Goal: Check status: Check status

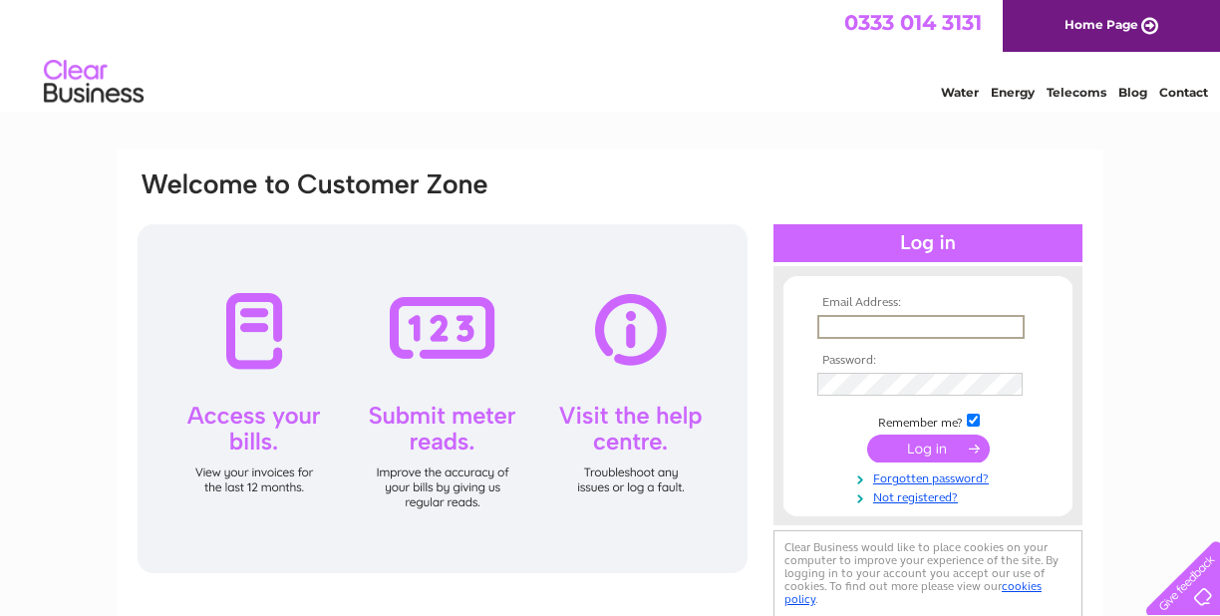
type input "mermaidcleethorpes@hotmail.com"
click at [928, 447] on input "submit" at bounding box center [928, 449] width 123 height 28
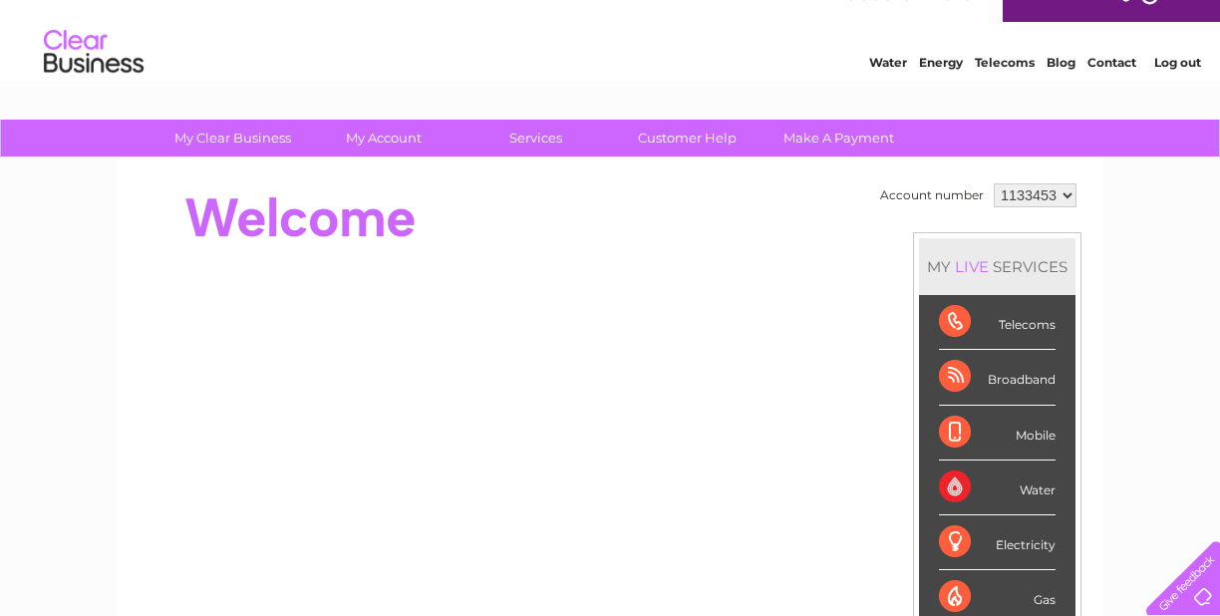
scroll to position [25, 0]
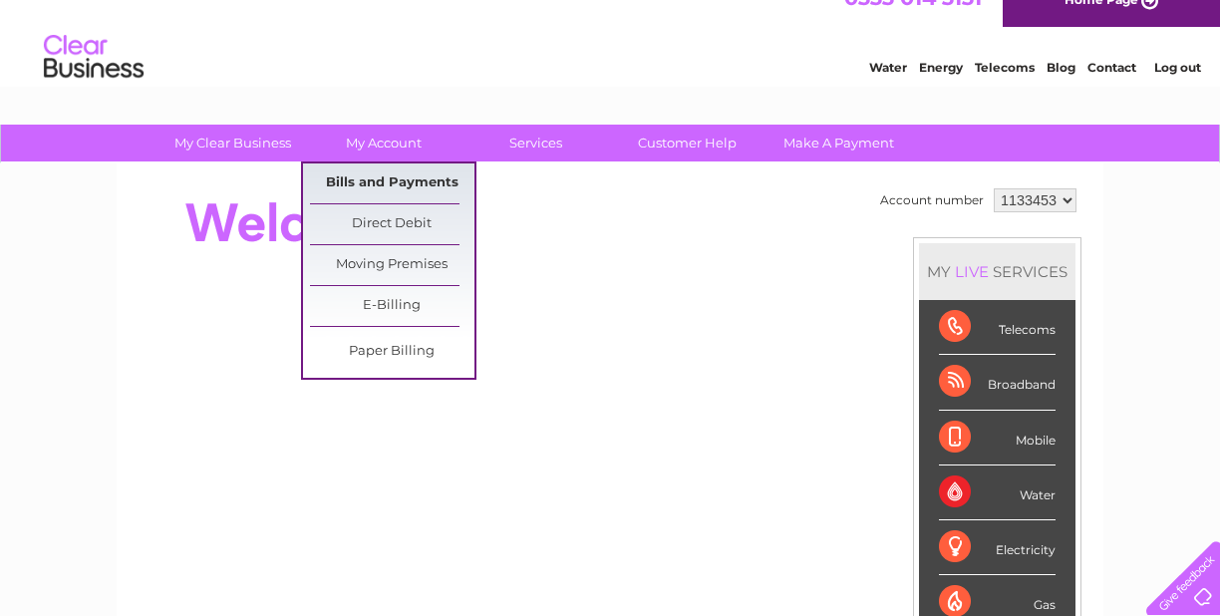
click at [382, 179] on link "Bills and Payments" at bounding box center [392, 183] width 164 height 40
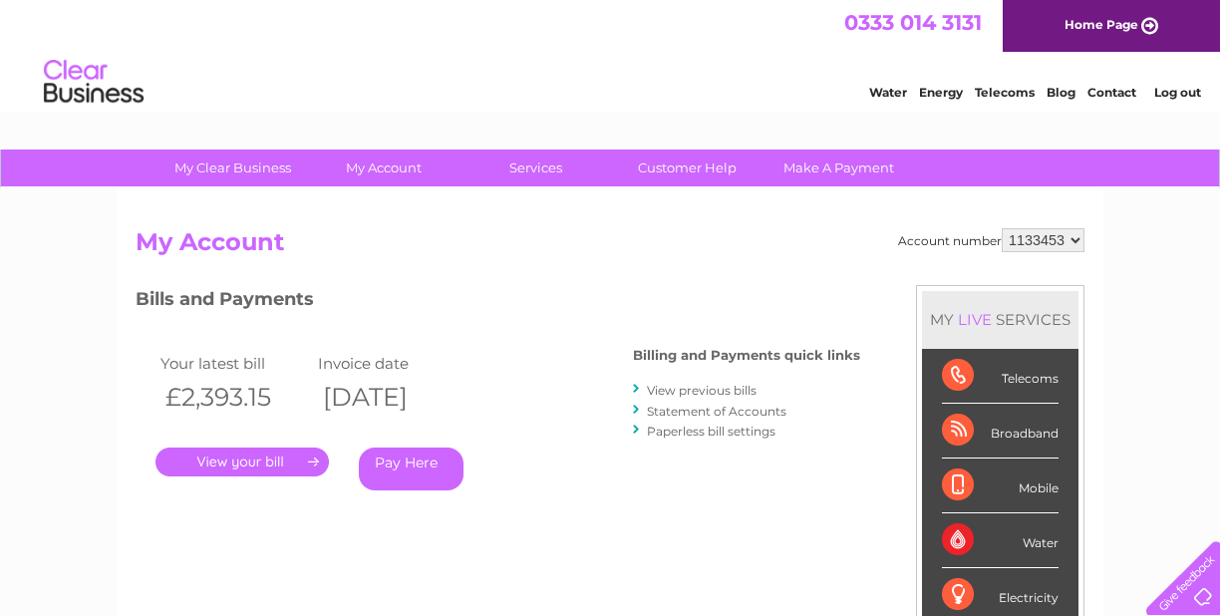
click at [268, 463] on link "." at bounding box center [242, 462] width 173 height 29
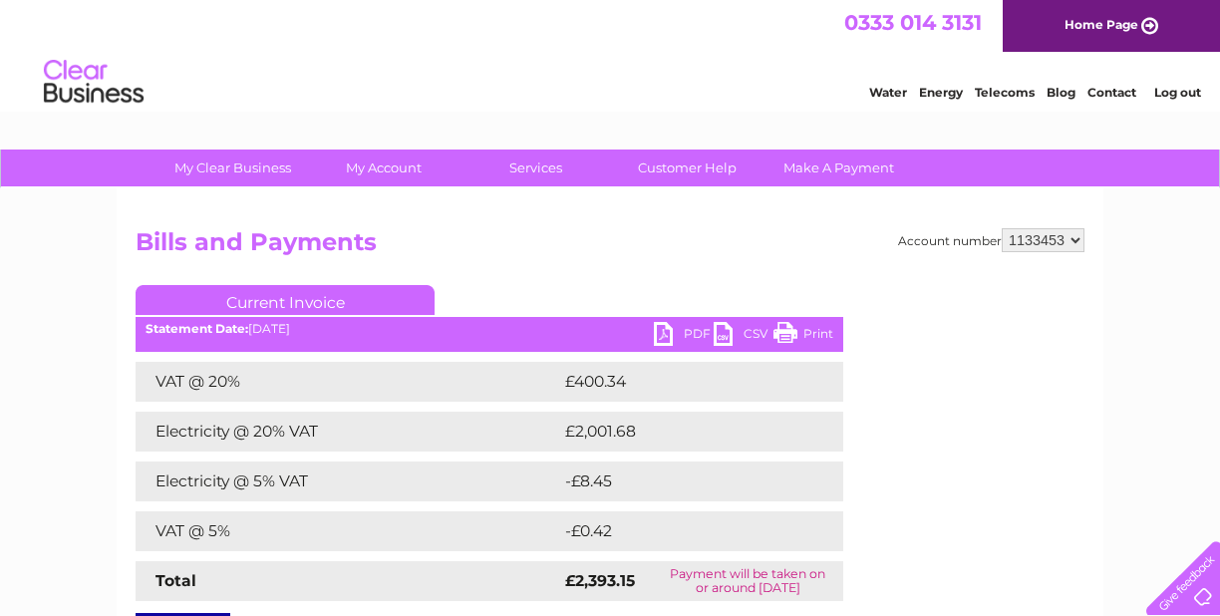
click at [671, 327] on link "PDF" at bounding box center [684, 336] width 60 height 29
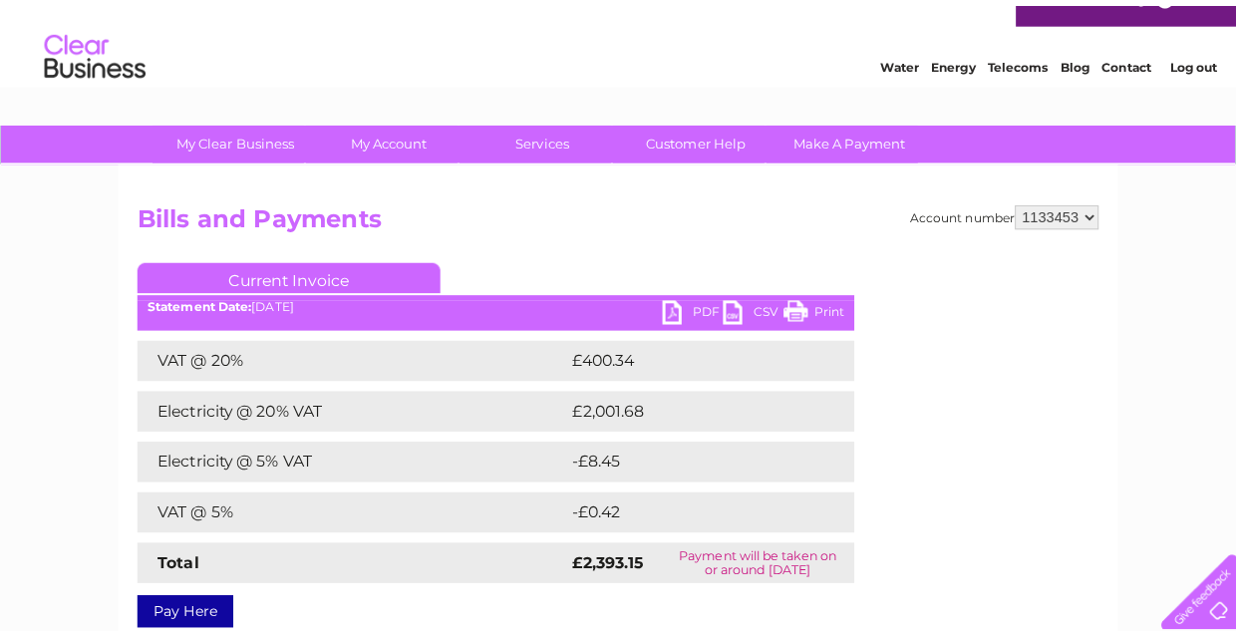
scroll to position [26, 0]
